Goal: Transaction & Acquisition: Download file/media

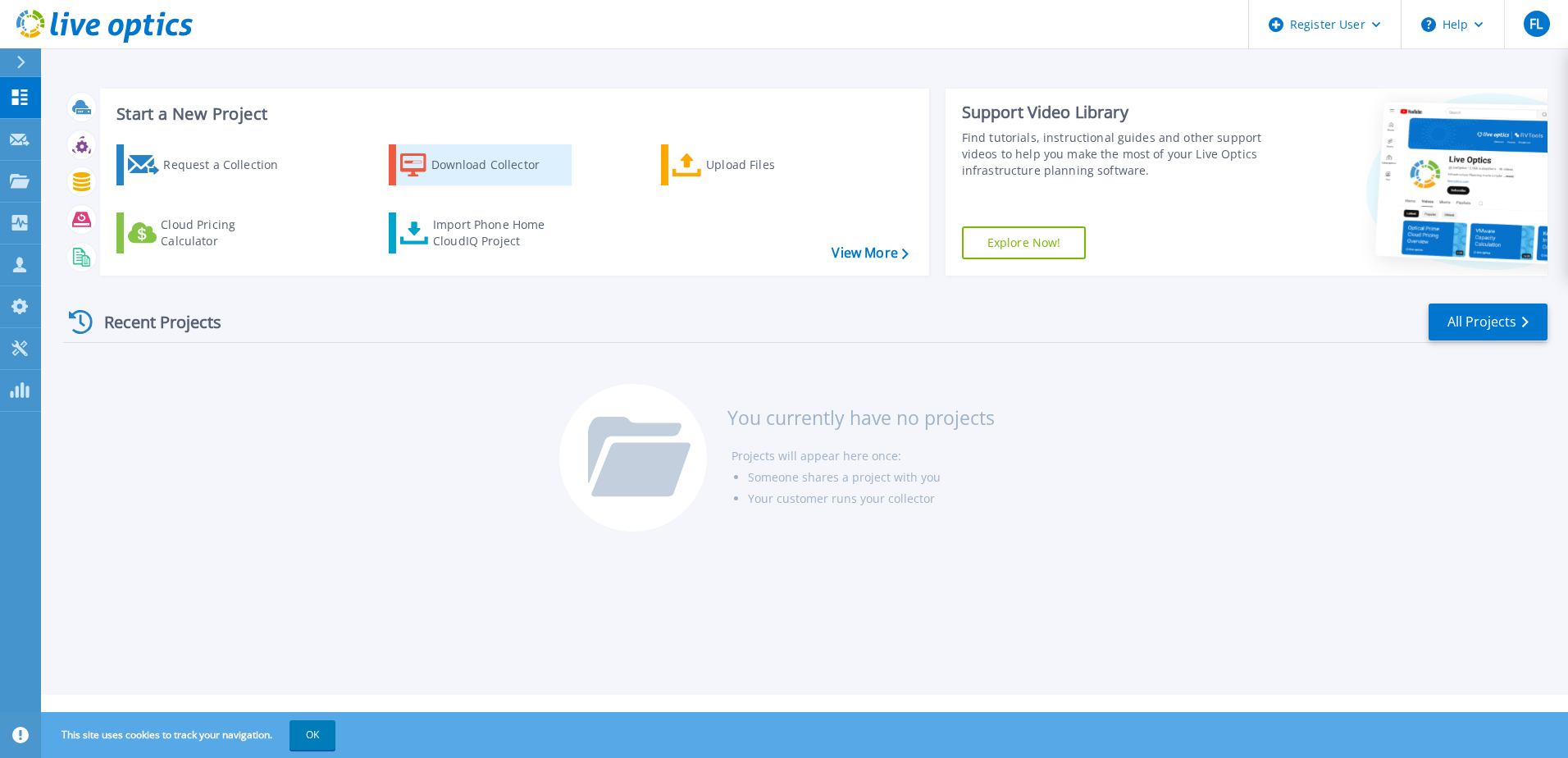
click at [479, 166] on div "Download Collector" at bounding box center [496, 165] width 131 height 33
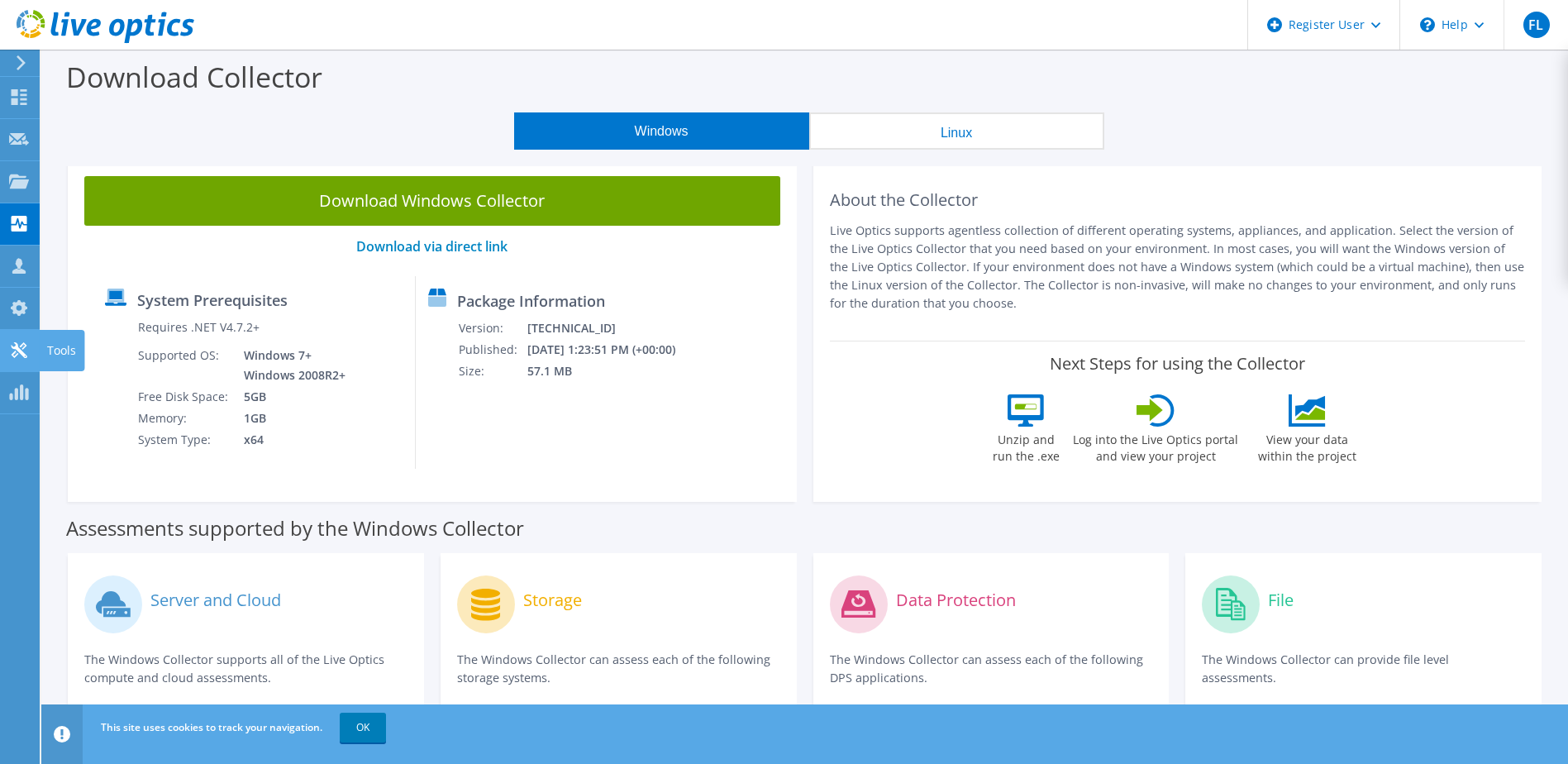
click at [15, 348] on use at bounding box center [18, 350] width 16 height 16
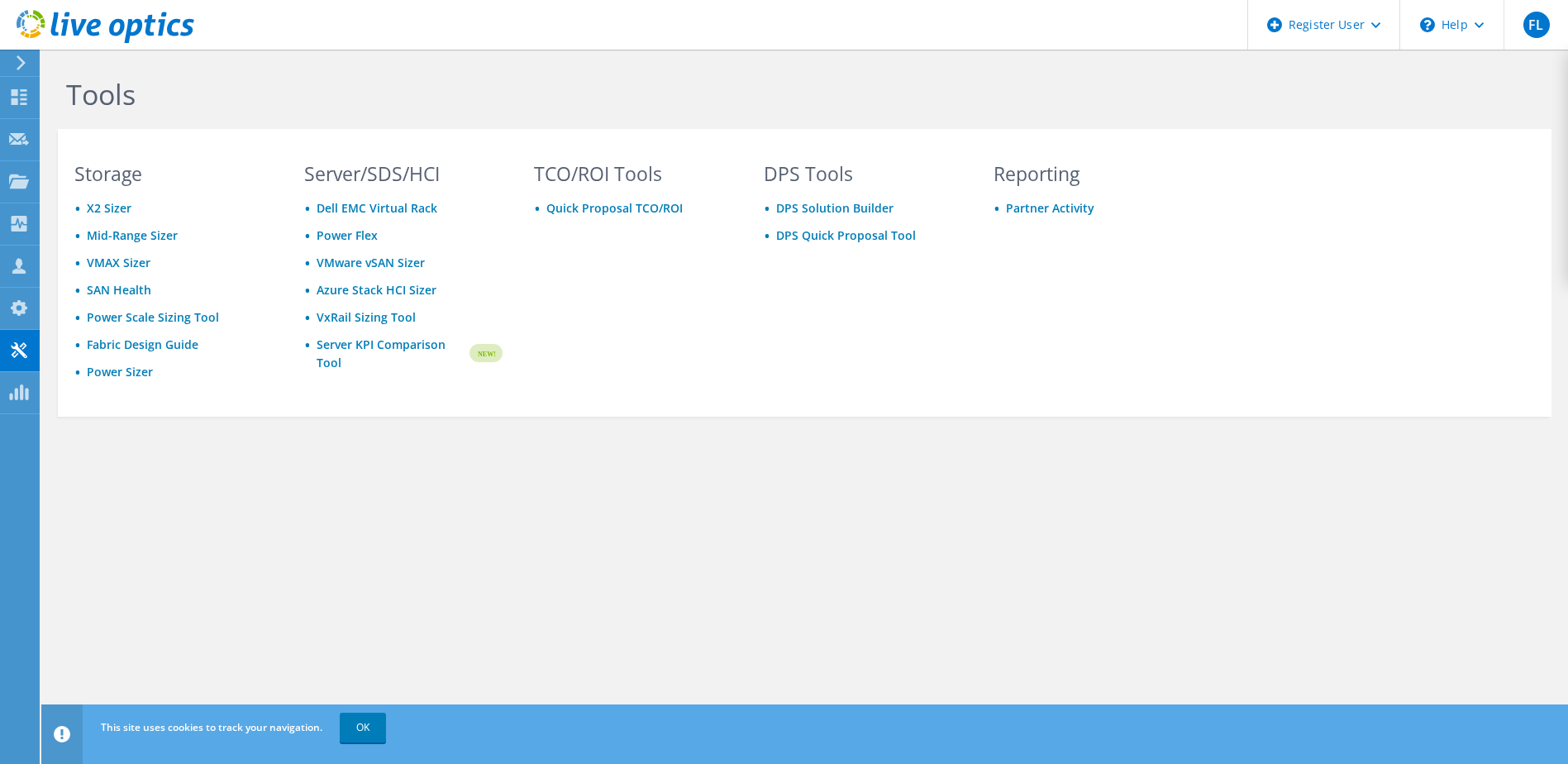
click at [25, 65] on icon at bounding box center [21, 63] width 12 height 15
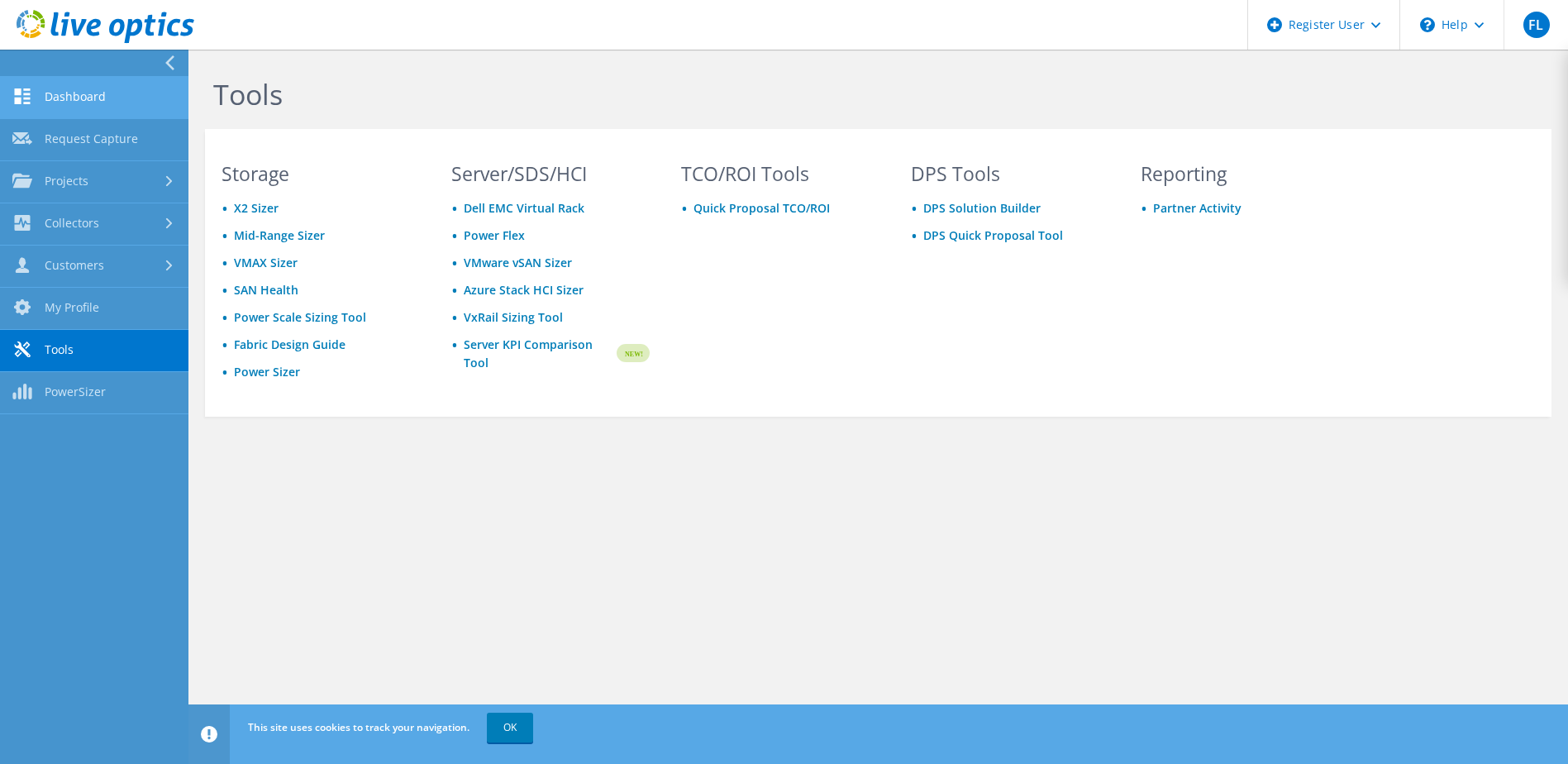
click at [78, 98] on link "Dashboard" at bounding box center [94, 98] width 189 height 42
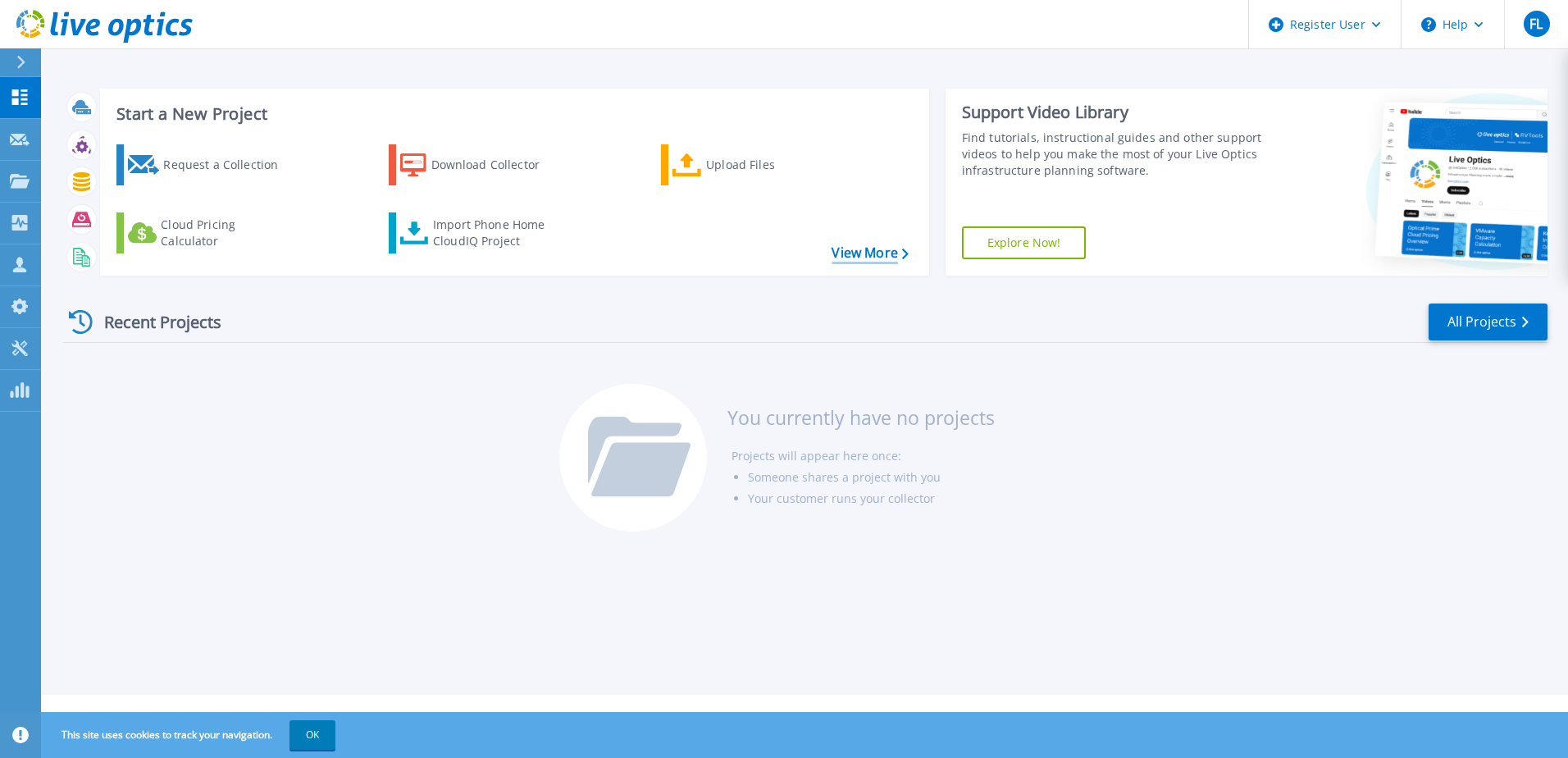
click at [875, 246] on link "View More" at bounding box center [869, 253] width 76 height 16
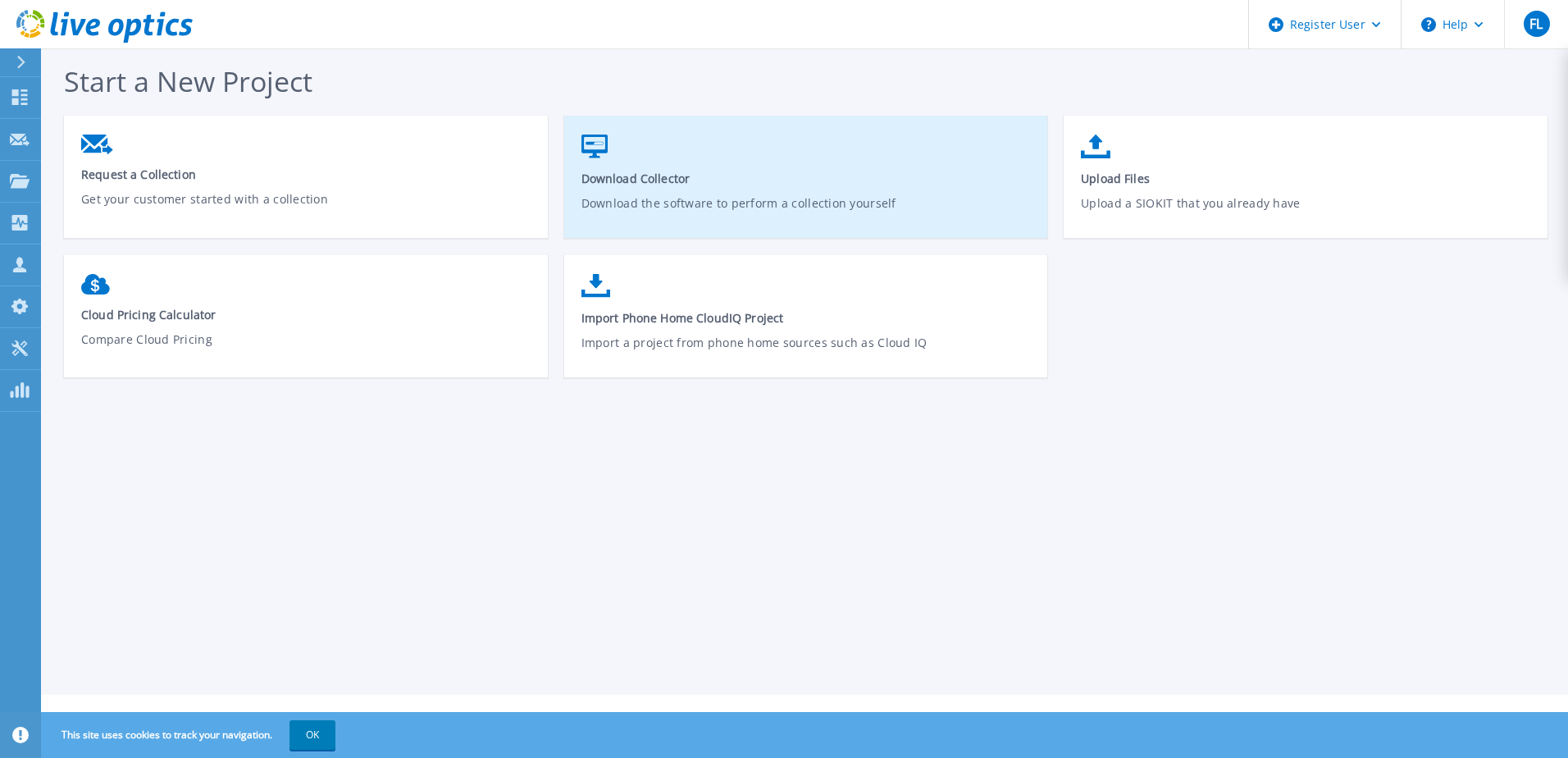
click at [725, 188] on link "Download Collector Download the software to perform a collection yourself" at bounding box center [805, 184] width 483 height 117
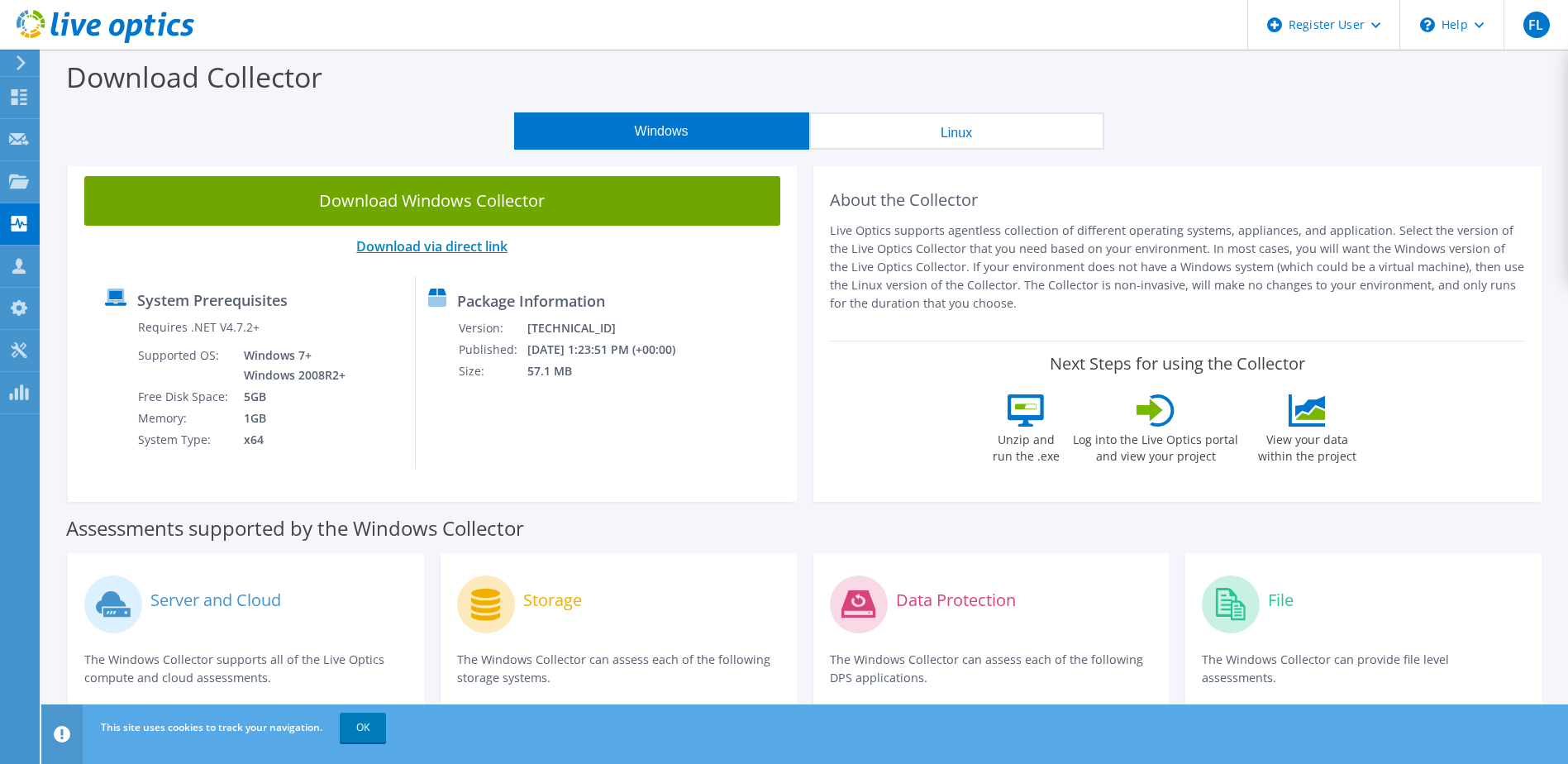
click at [449, 248] on link "Download via direct link" at bounding box center [432, 246] width 152 height 19
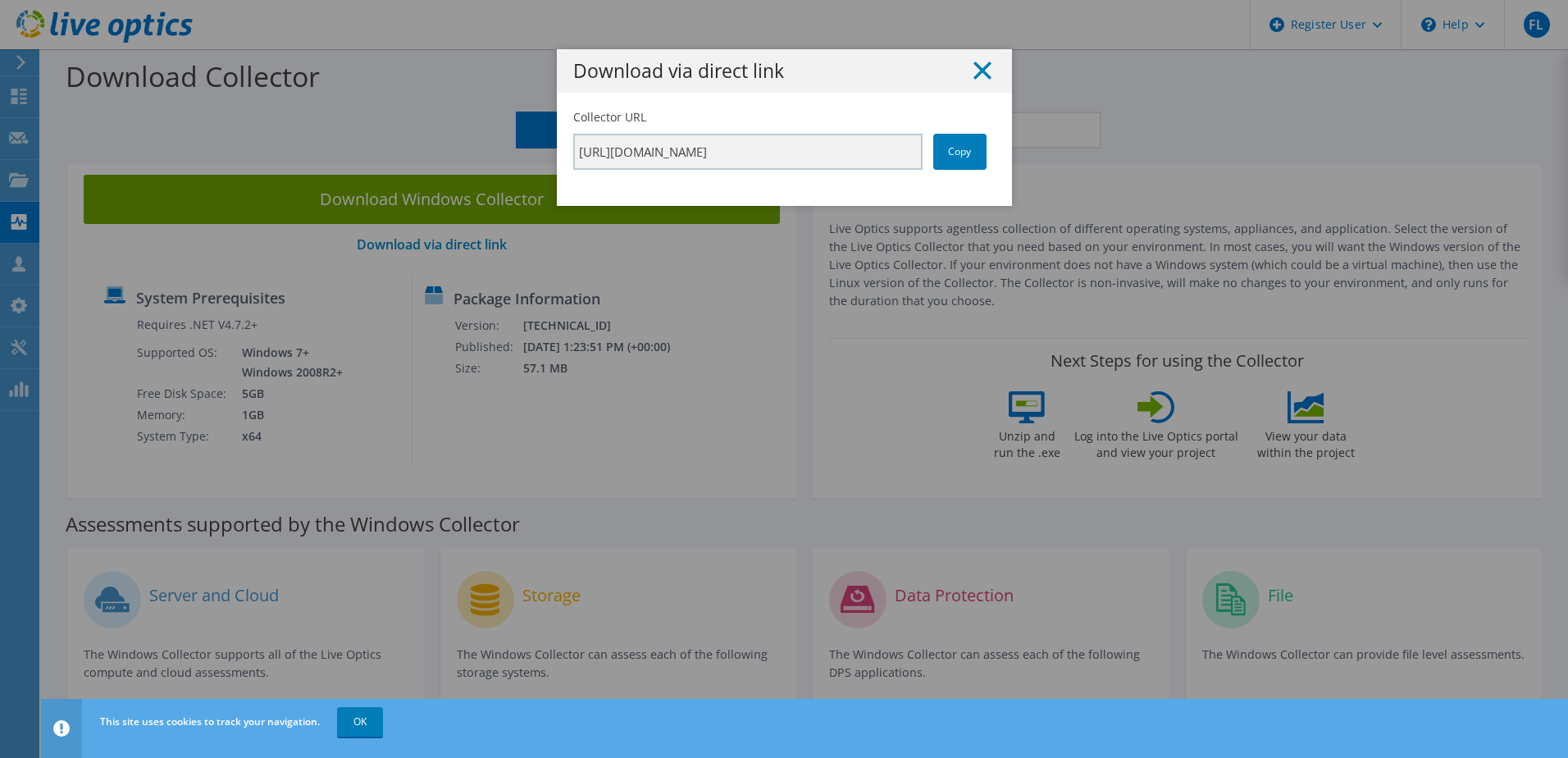
click at [976, 76] on icon at bounding box center [982, 70] width 18 height 18
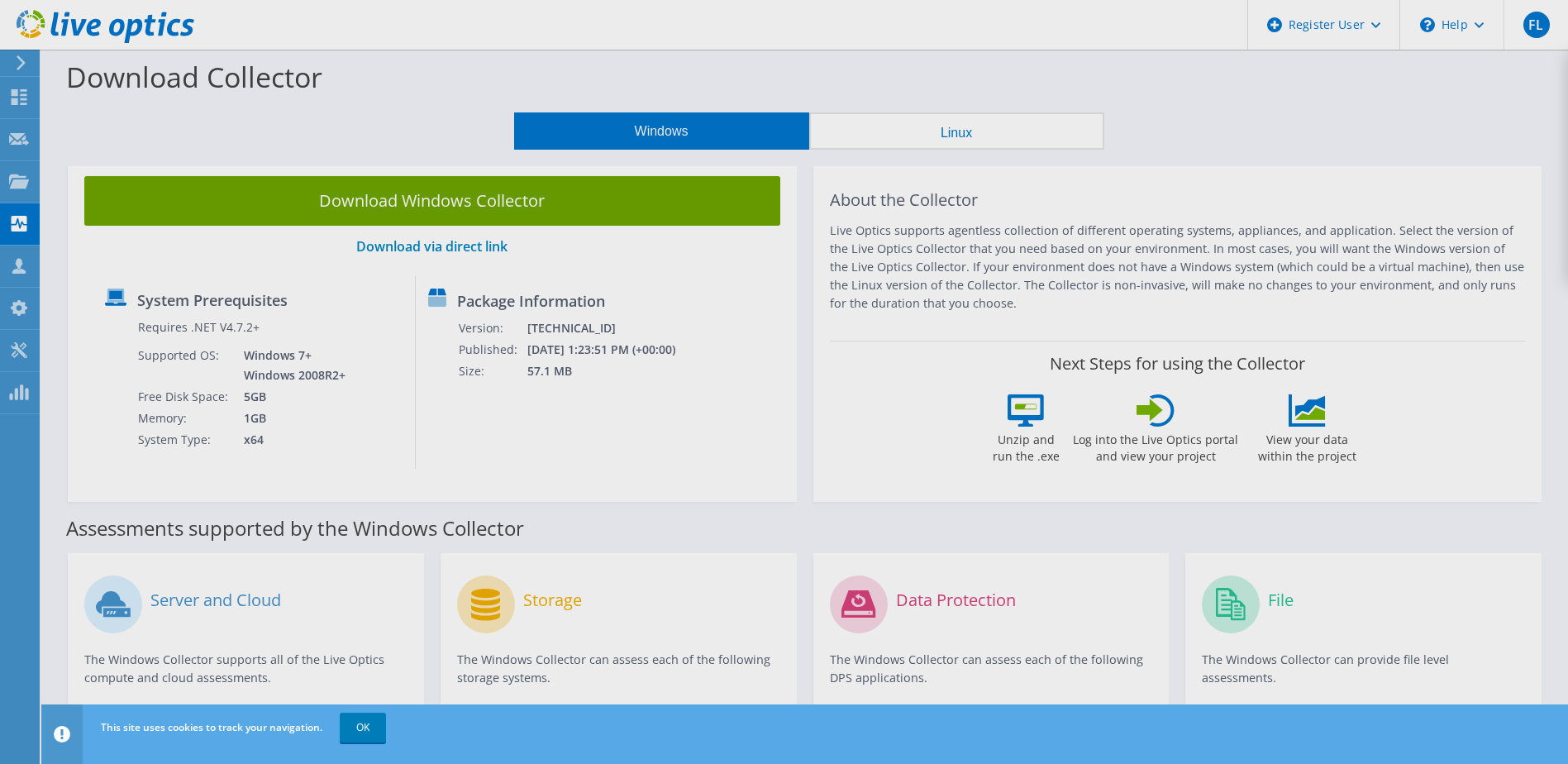
click at [507, 204] on div "Download Collector Windows Linux Download Windows Collector Download via direct…" at bounding box center [804, 667] width 1527 height 1236
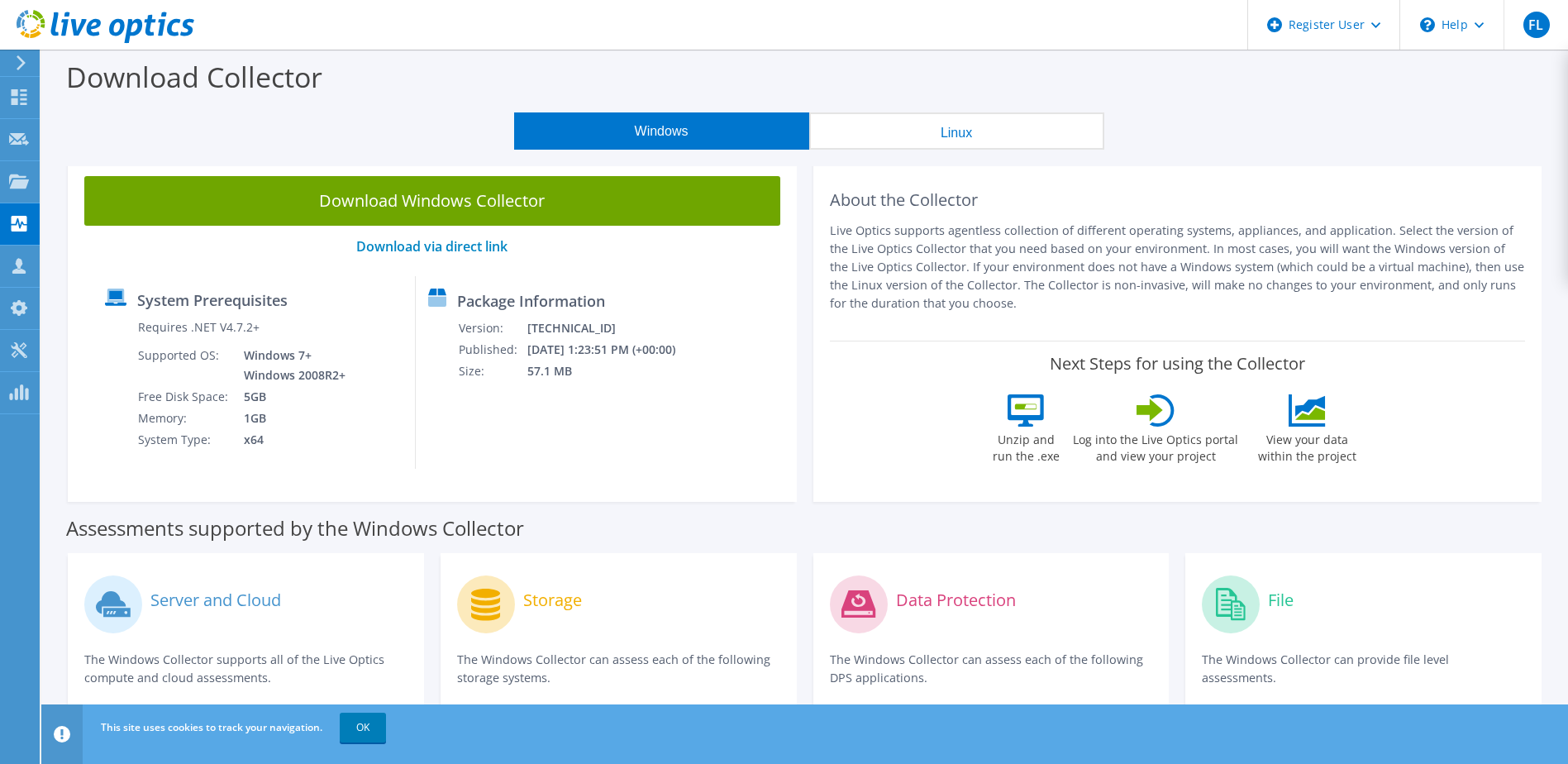
click at [507, 204] on link "Download Windows Collector" at bounding box center [433, 201] width 696 height 49
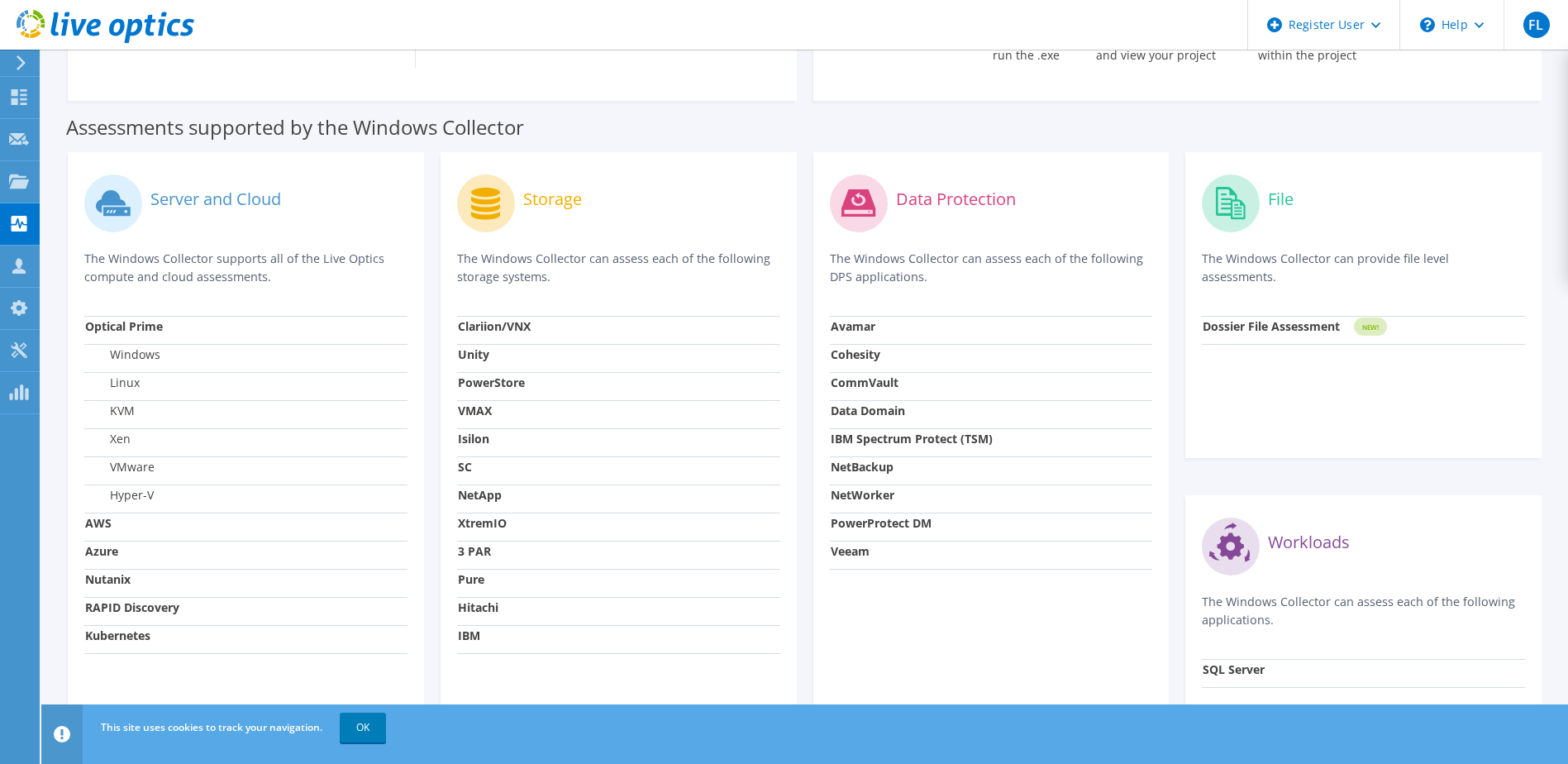
scroll to position [496, 0]
